Goal: Task Accomplishment & Management: Use online tool/utility

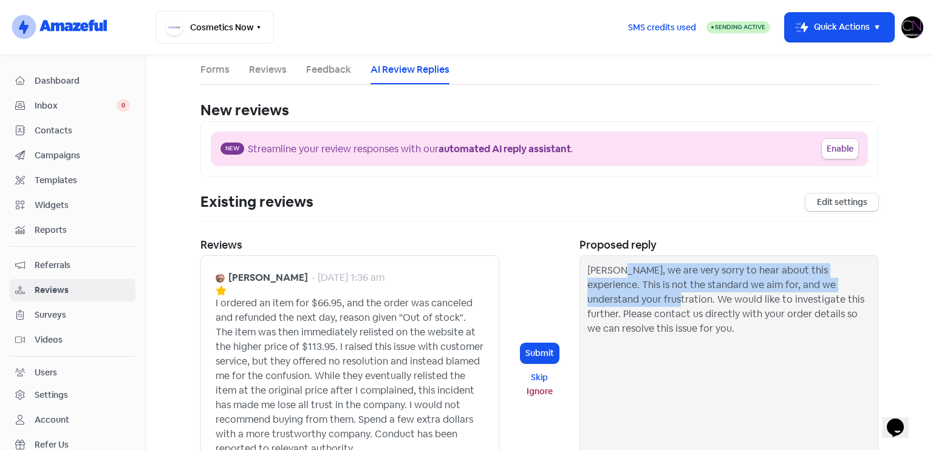
click at [84, 77] on span "Dashboard" at bounding box center [82, 81] width 95 height 13
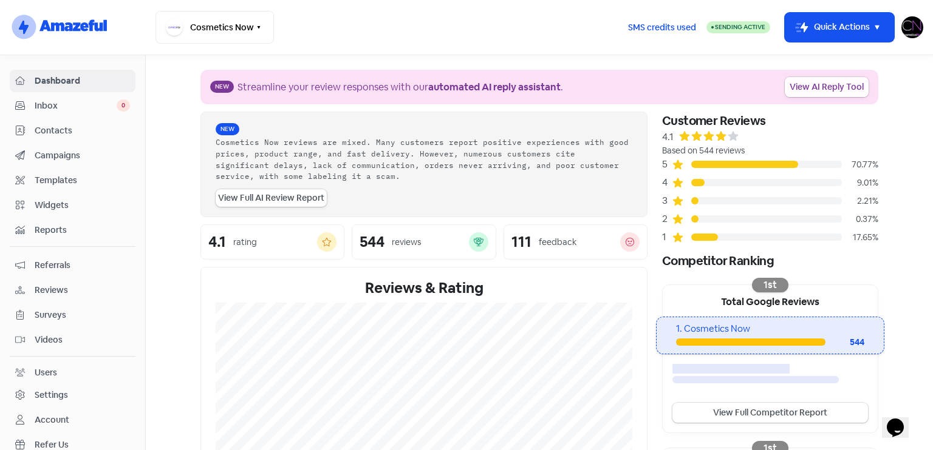
click at [837, 82] on link "View AI Reply Tool" at bounding box center [826, 87] width 84 height 20
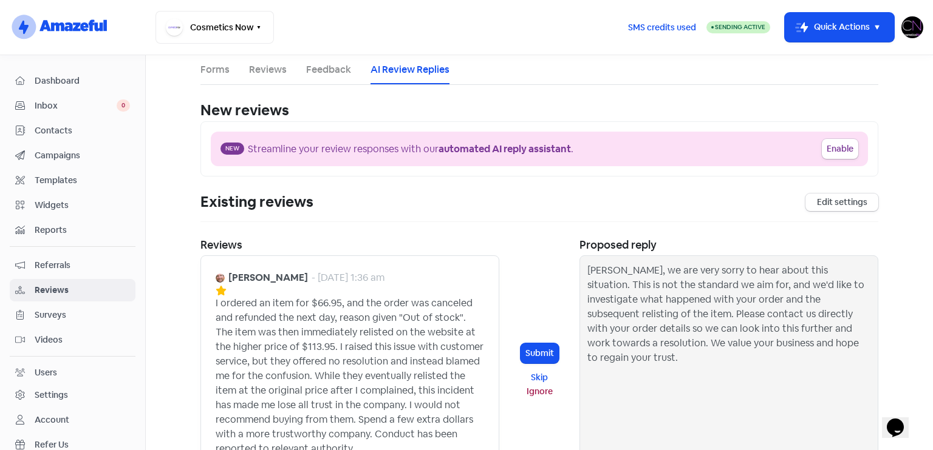
click at [117, 71] on link "Dashboard" at bounding box center [73, 81] width 126 height 22
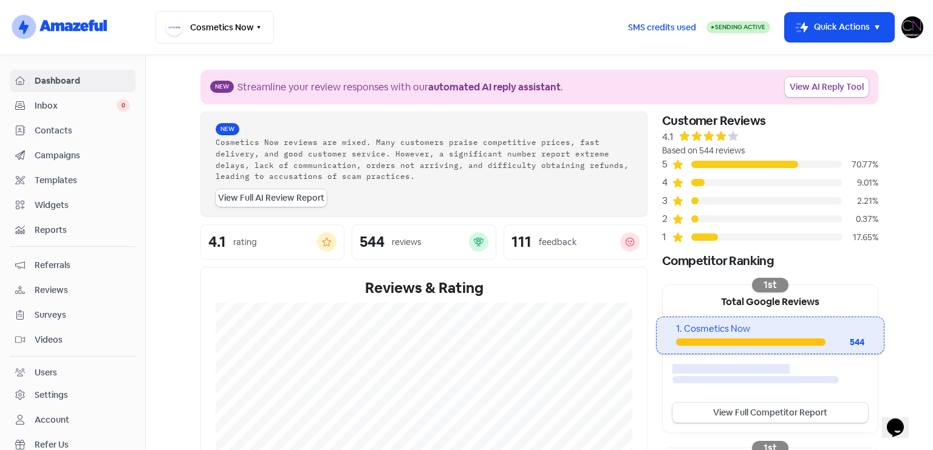
scroll to position [294, 0]
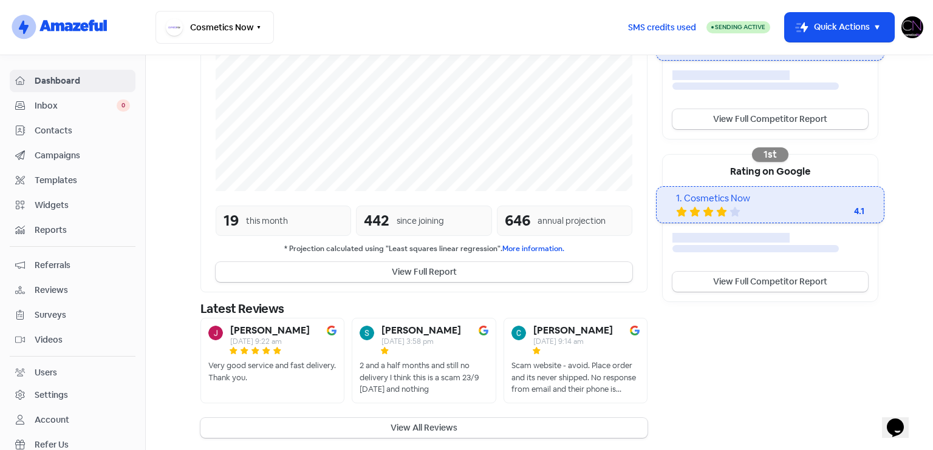
click at [72, 288] on span "Reviews" at bounding box center [82, 290] width 95 height 13
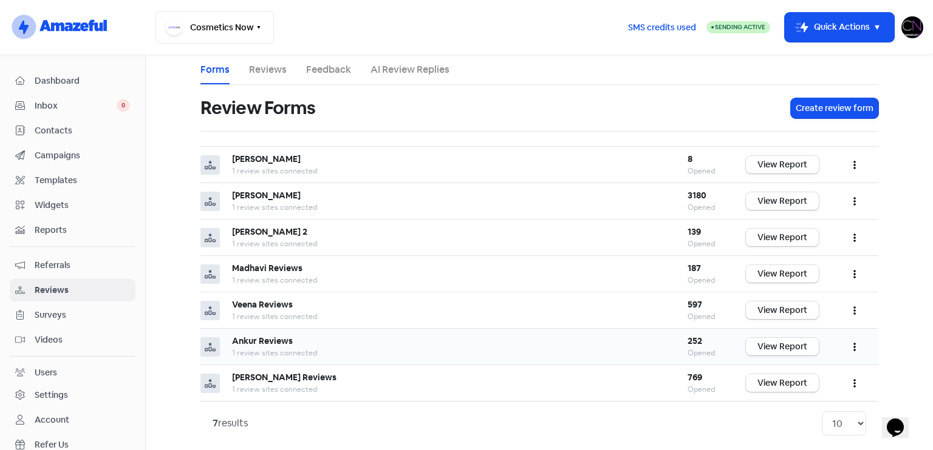
click at [804, 338] on link "View Report" at bounding box center [782, 347] width 73 height 18
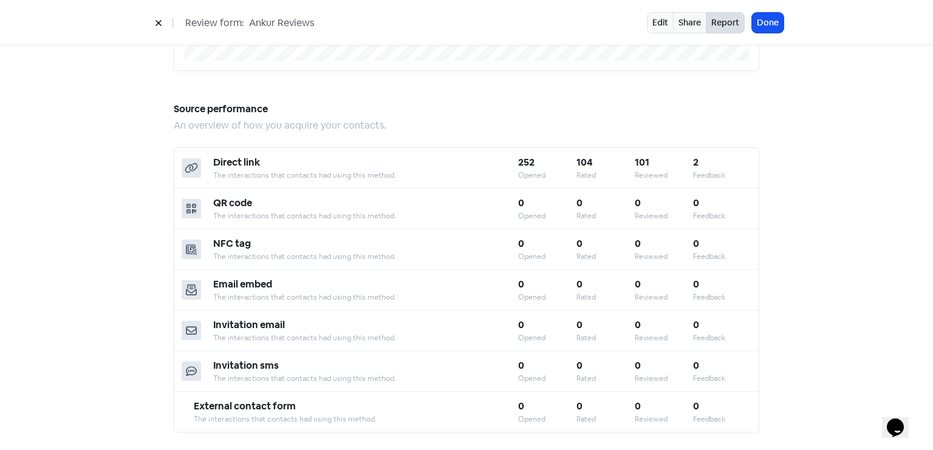
scroll to position [1063, 0]
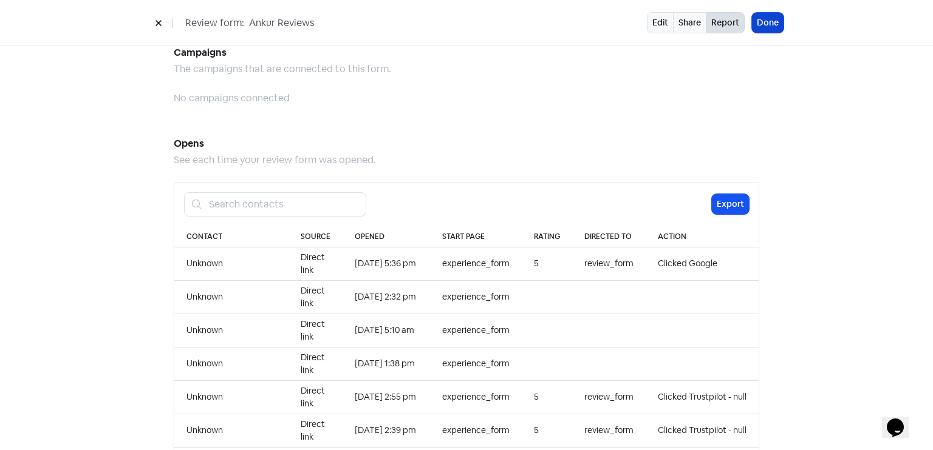
click at [773, 29] on button "Done" at bounding box center [768, 23] width 32 height 20
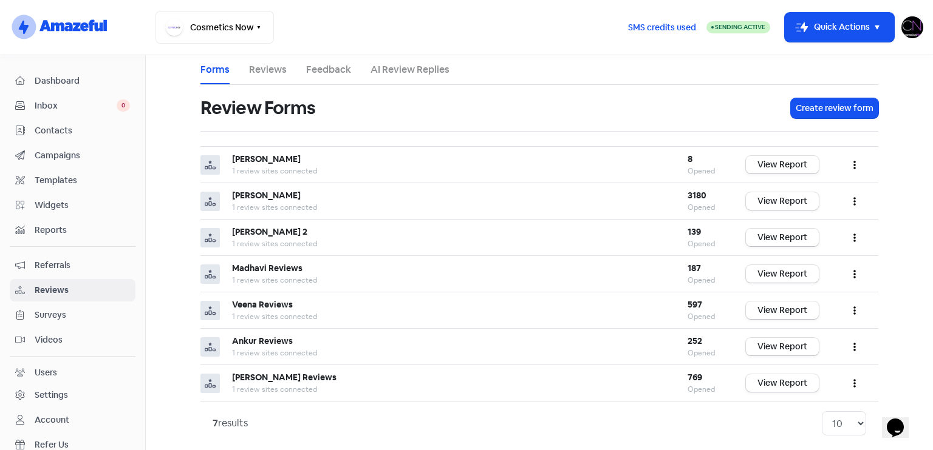
click at [90, 83] on span "Dashboard" at bounding box center [82, 81] width 95 height 13
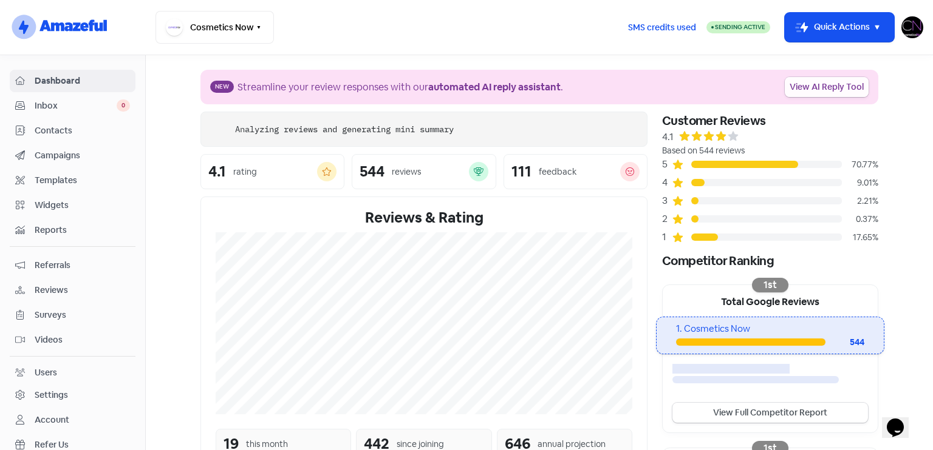
click at [820, 81] on link "View AI Reply Tool" at bounding box center [826, 87] width 84 height 20
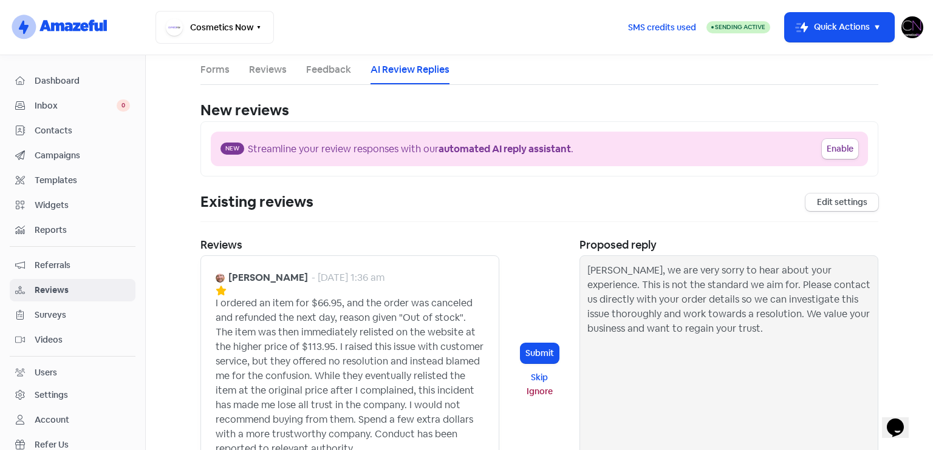
scroll to position [345, 0]
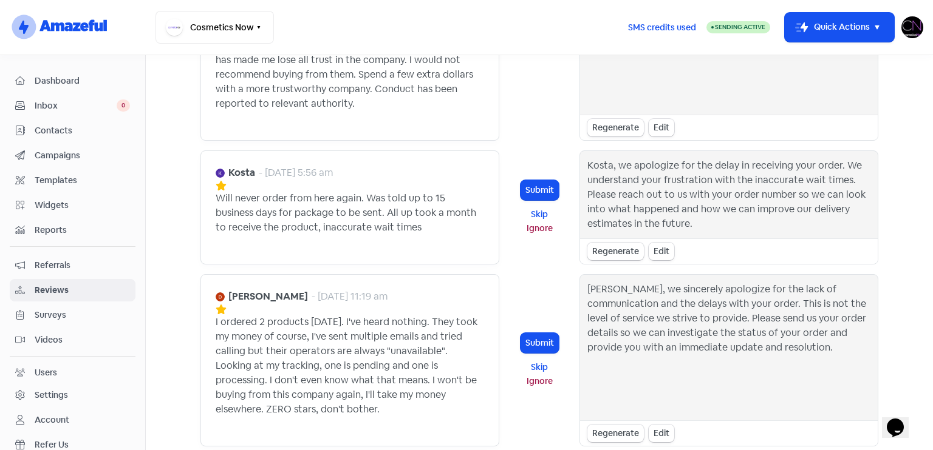
click at [617, 165] on div "Kosta, we apologize for the delay in receiving your order. We understand your f…" at bounding box center [728, 194] width 283 height 73
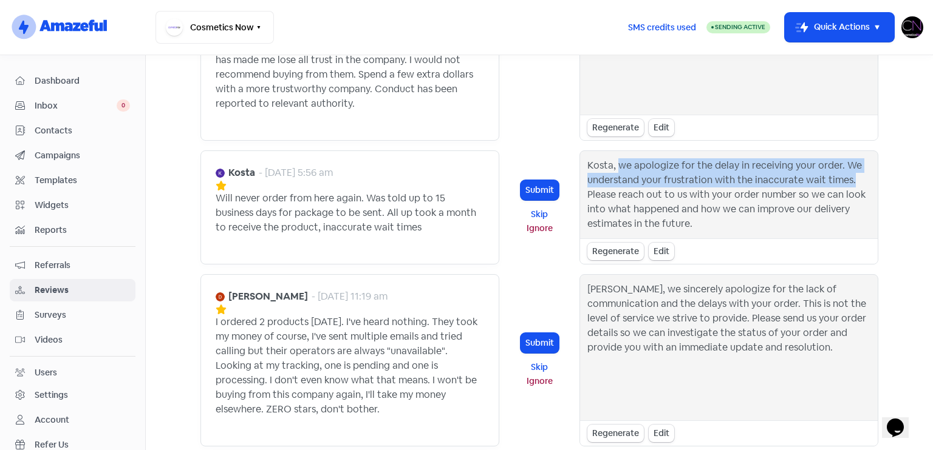
drag, startPoint x: 617, startPoint y: 165, endPoint x: 853, endPoint y: 177, distance: 235.9
click at [853, 177] on div "Kosta, we apologize for the delay in receiving your order. We understand your f…" at bounding box center [728, 194] width 283 height 73
copy div "we apologize for the delay in receiving your order. We understand your frustrat…"
